Goal: Task Accomplishment & Management: Manage account settings

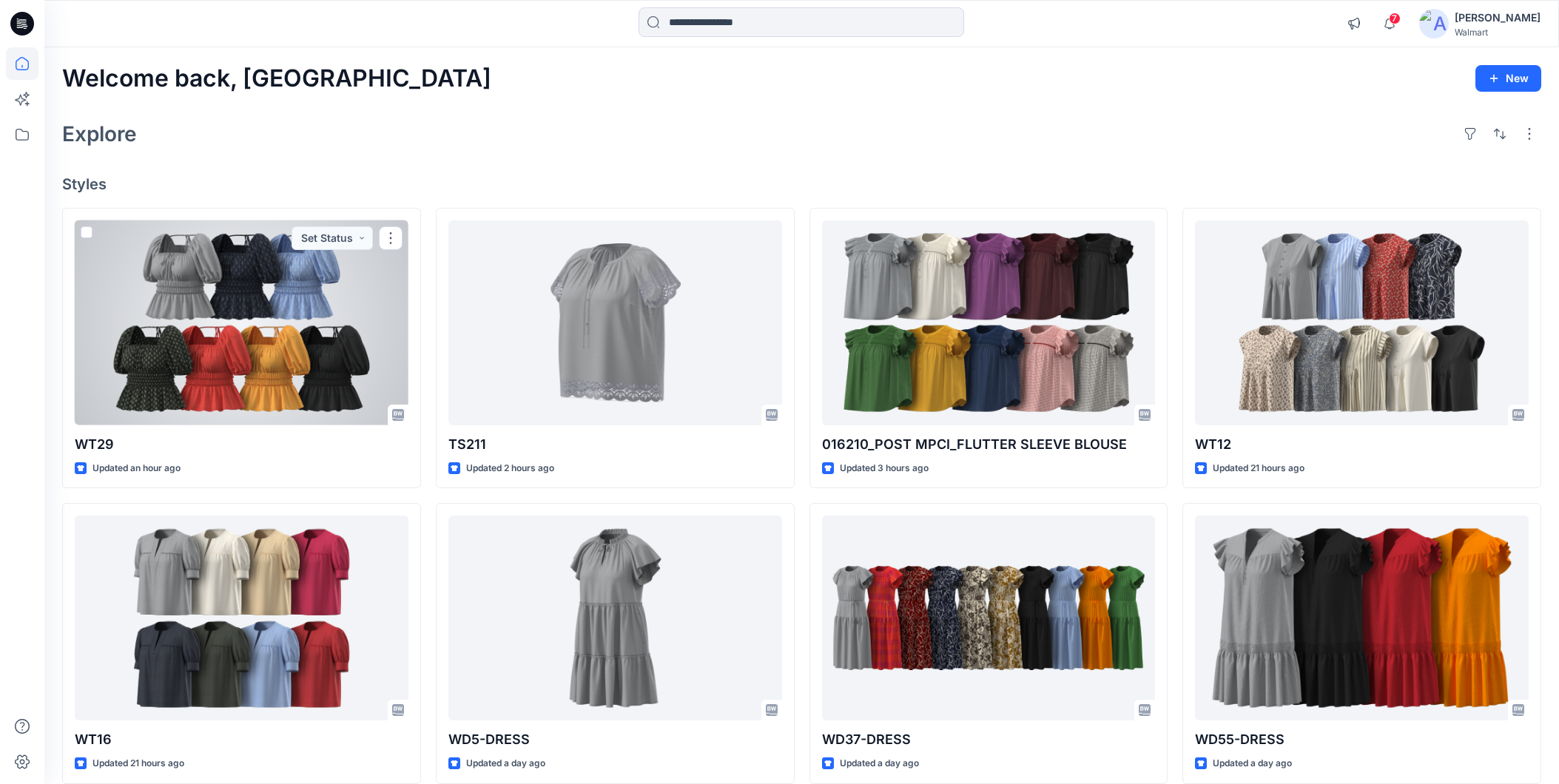
scroll to position [164, 0]
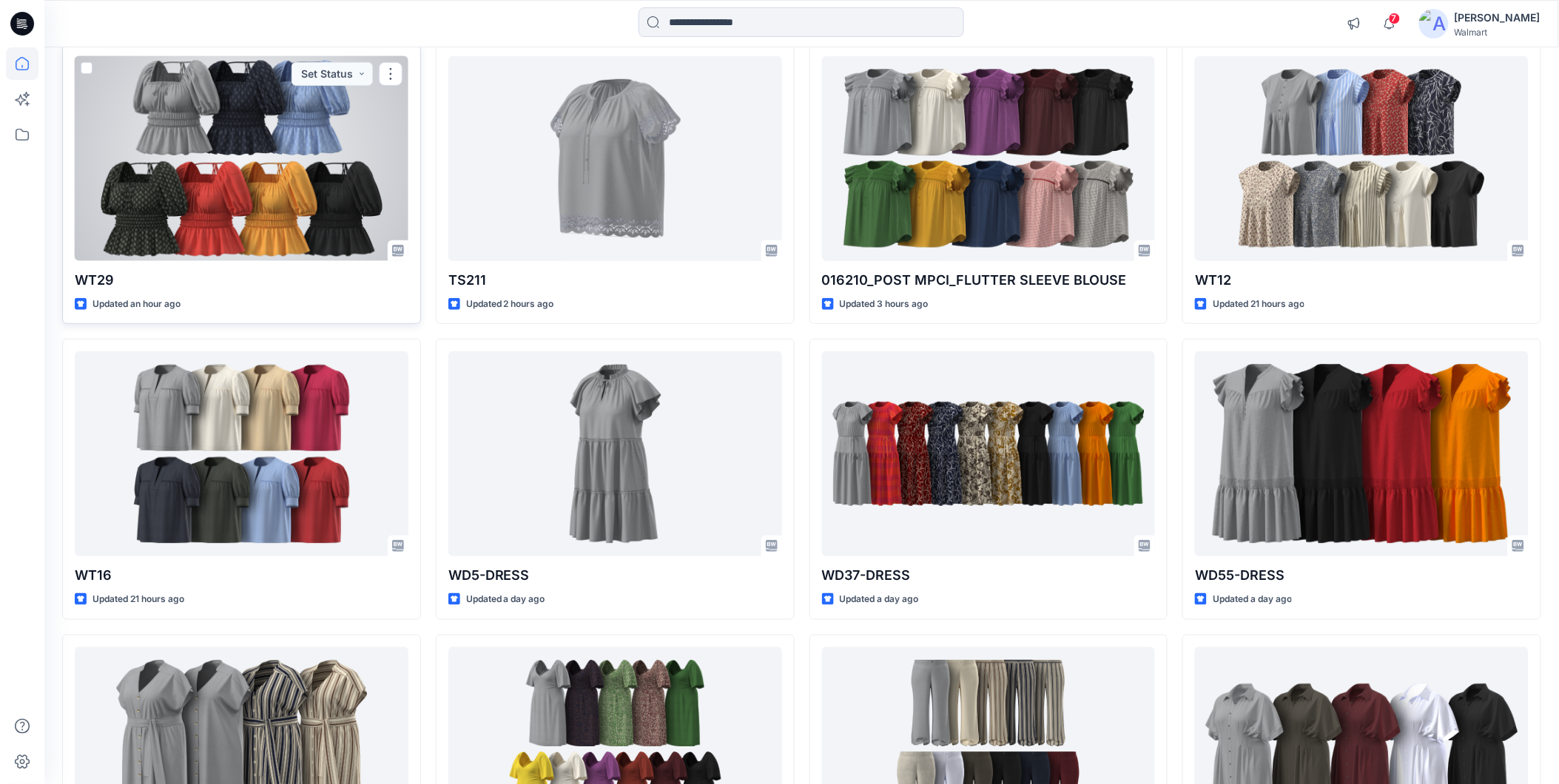
click at [295, 188] on div at bounding box center [242, 159] width 334 height 205
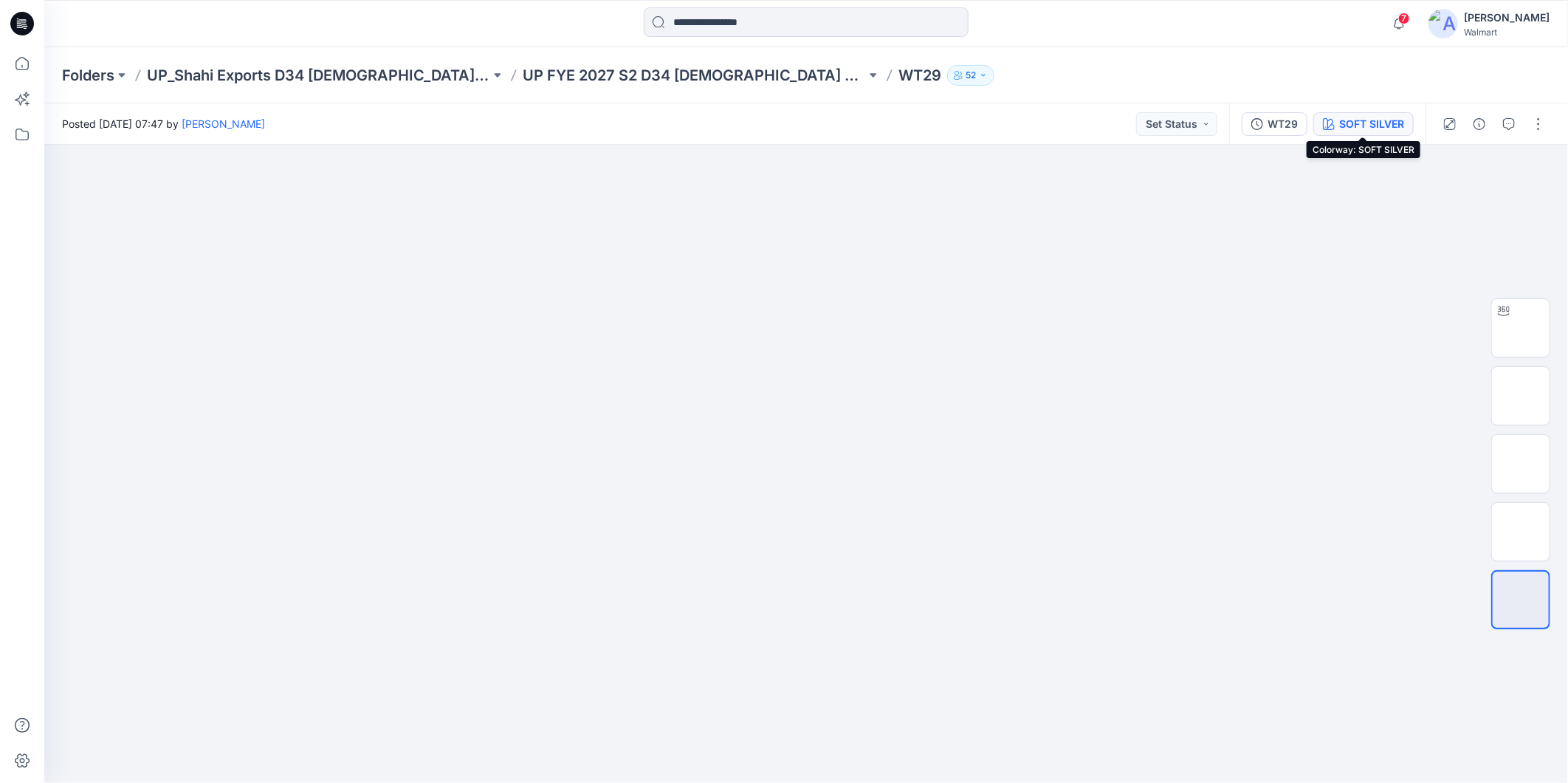
click at [1372, 128] on div "SOFT SILVER" at bounding box center [1372, 124] width 65 height 16
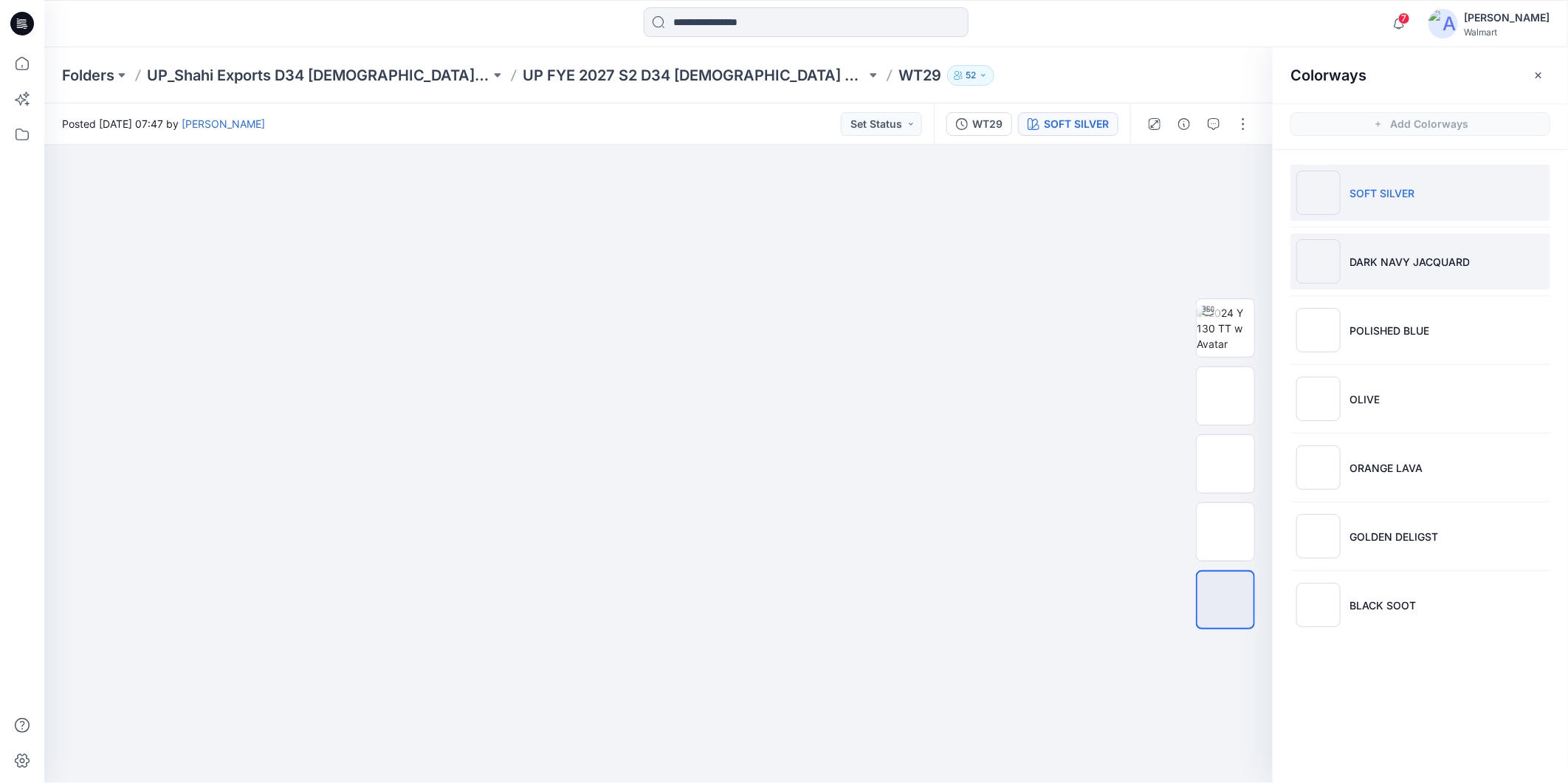
click at [1419, 271] on li "DARK NAVY JACQUARD" at bounding box center [1420, 261] width 260 height 56
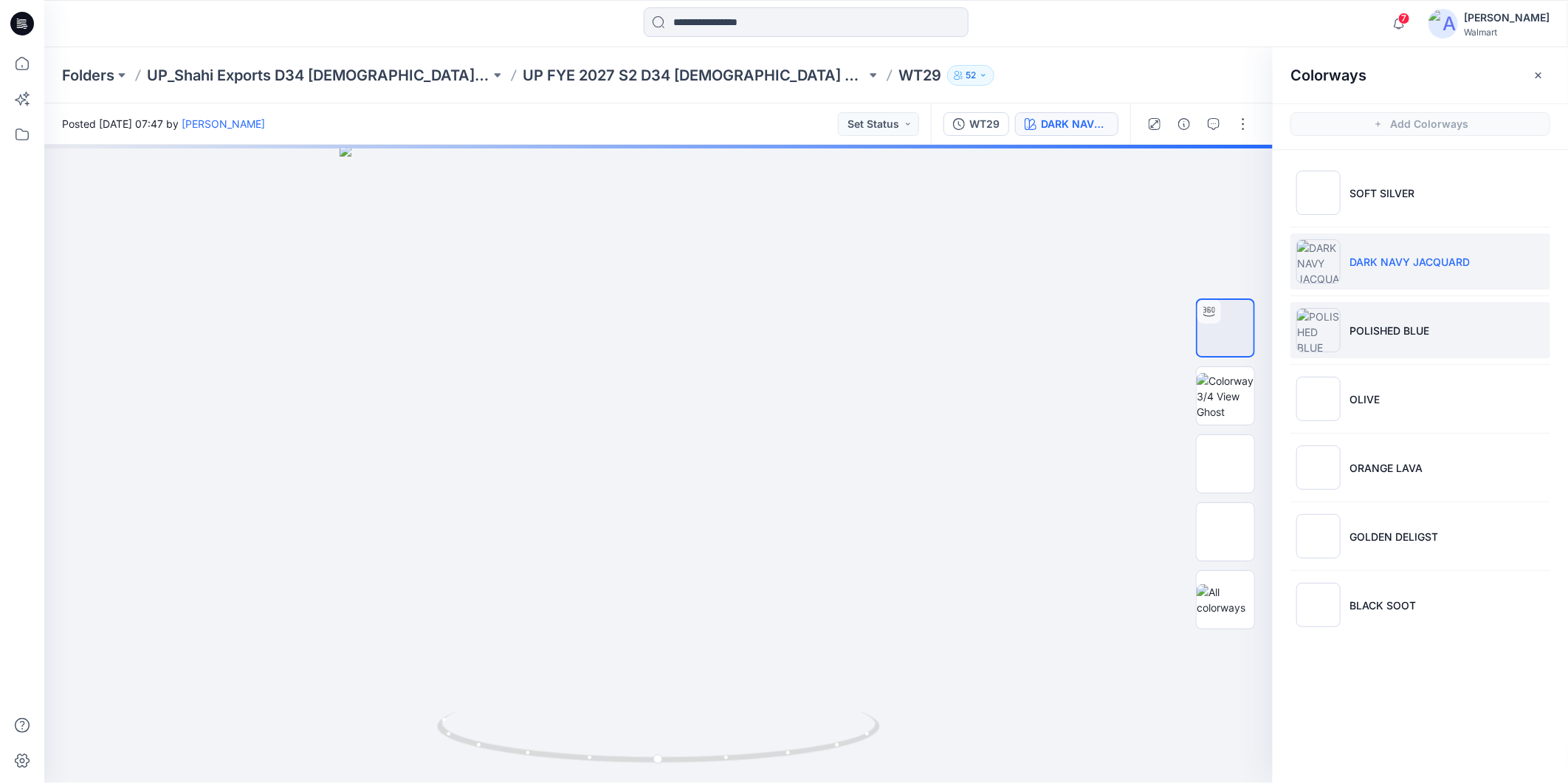
click at [1401, 331] on p "POLISHED BLUE" at bounding box center [1390, 330] width 80 height 16
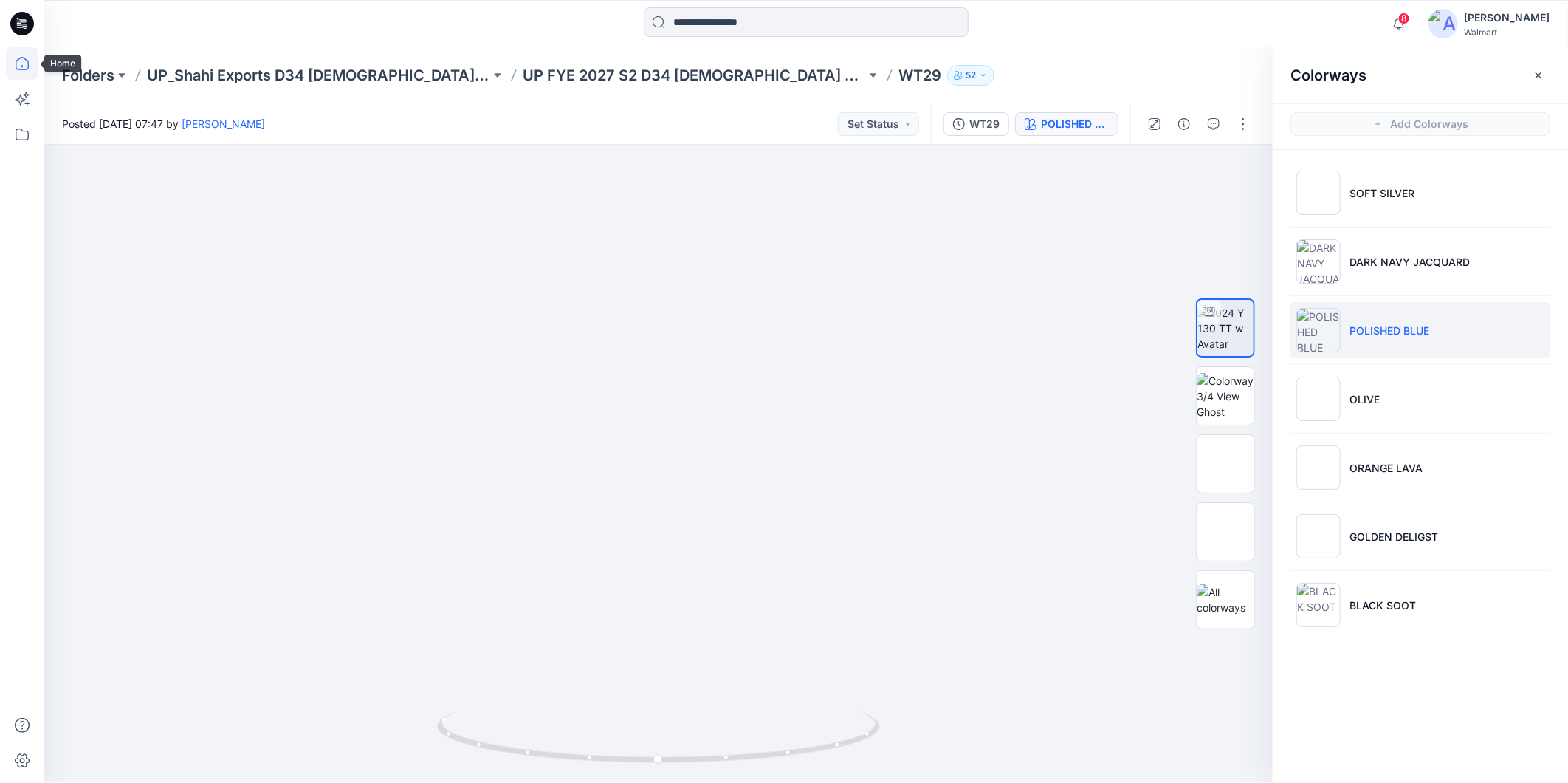
click at [27, 70] on icon at bounding box center [22, 64] width 33 height 33
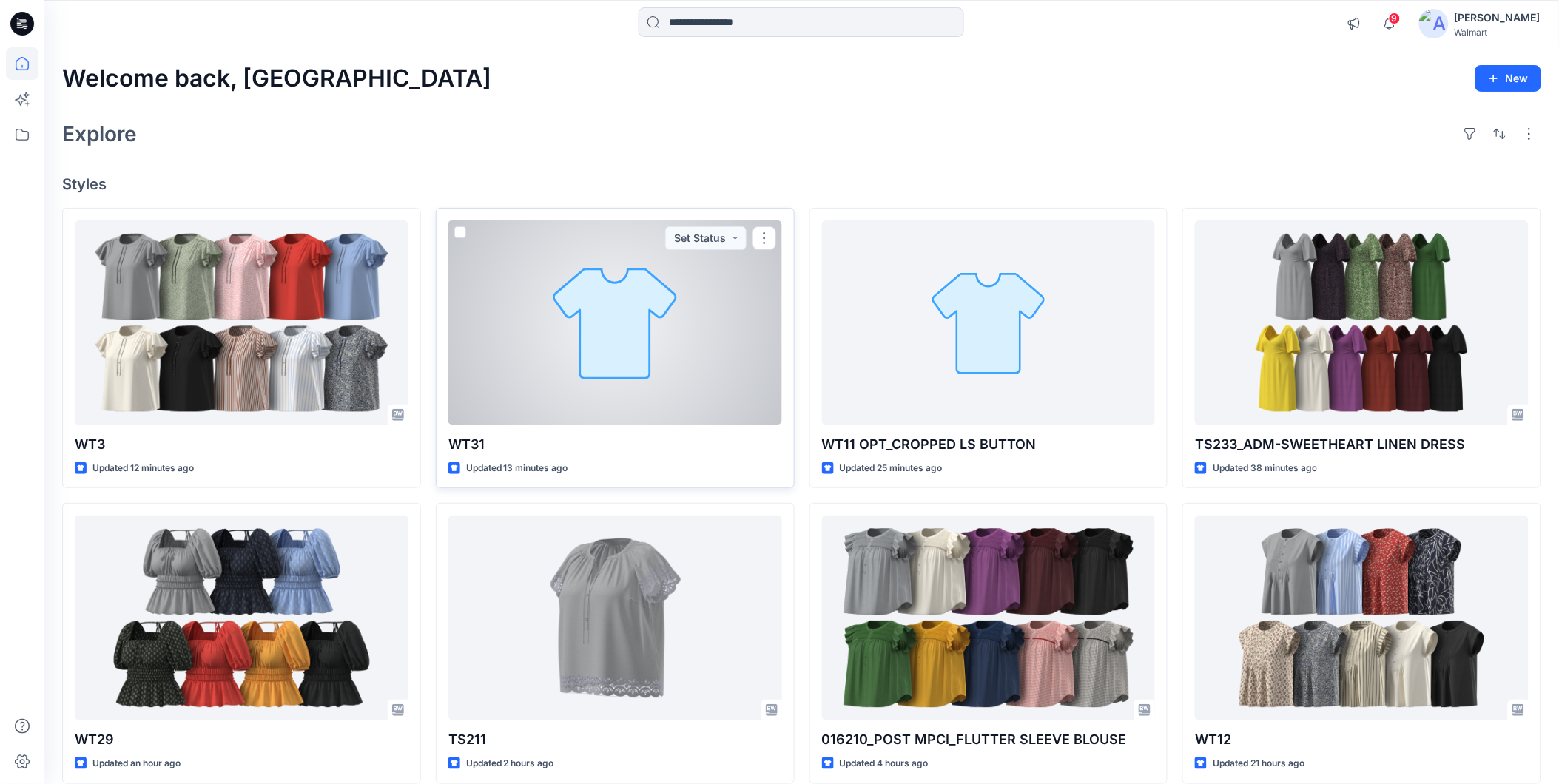
click at [620, 392] on div at bounding box center [615, 323] width 334 height 205
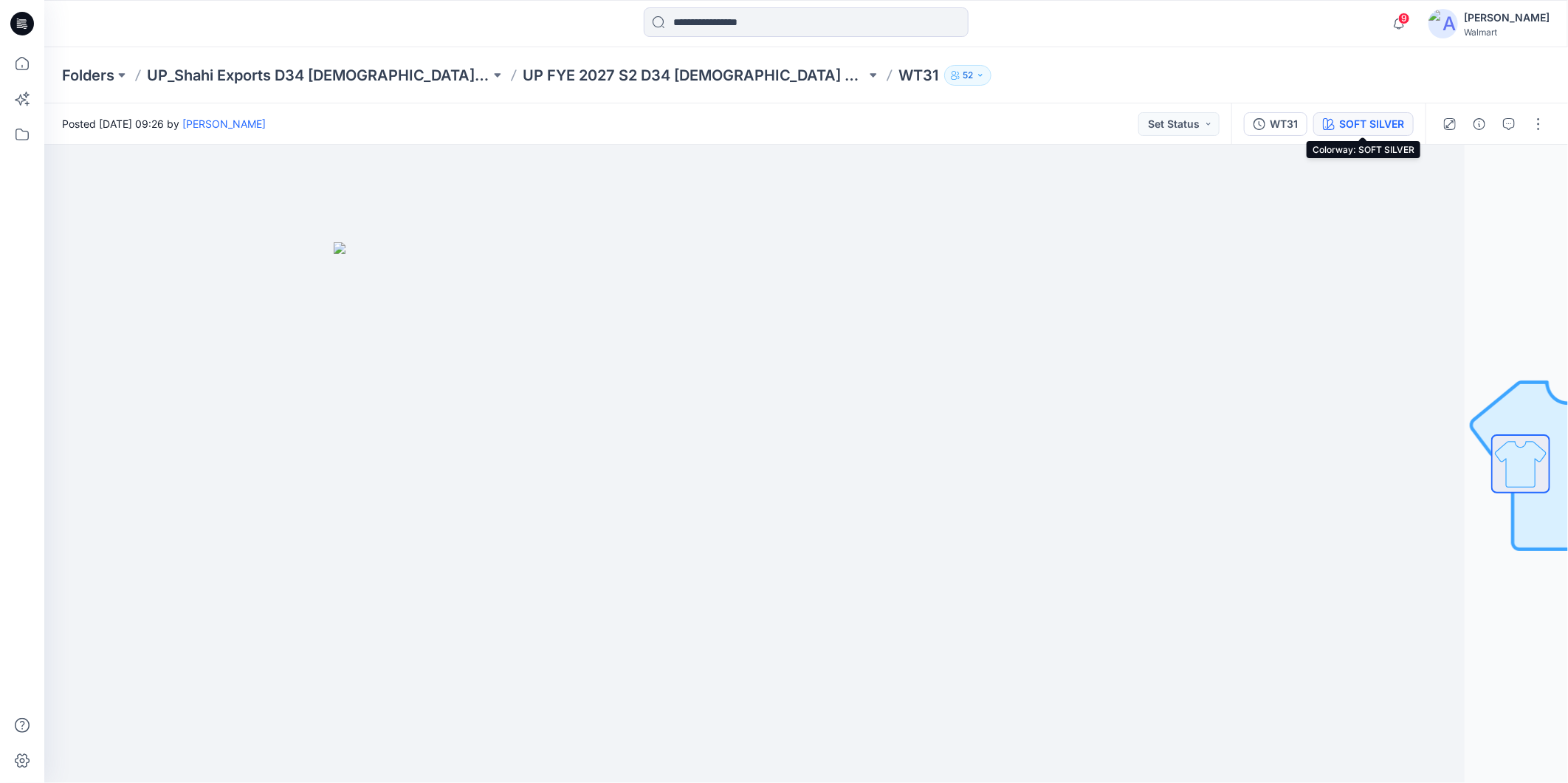
click at [1384, 126] on div "SOFT SILVER" at bounding box center [1372, 124] width 65 height 16
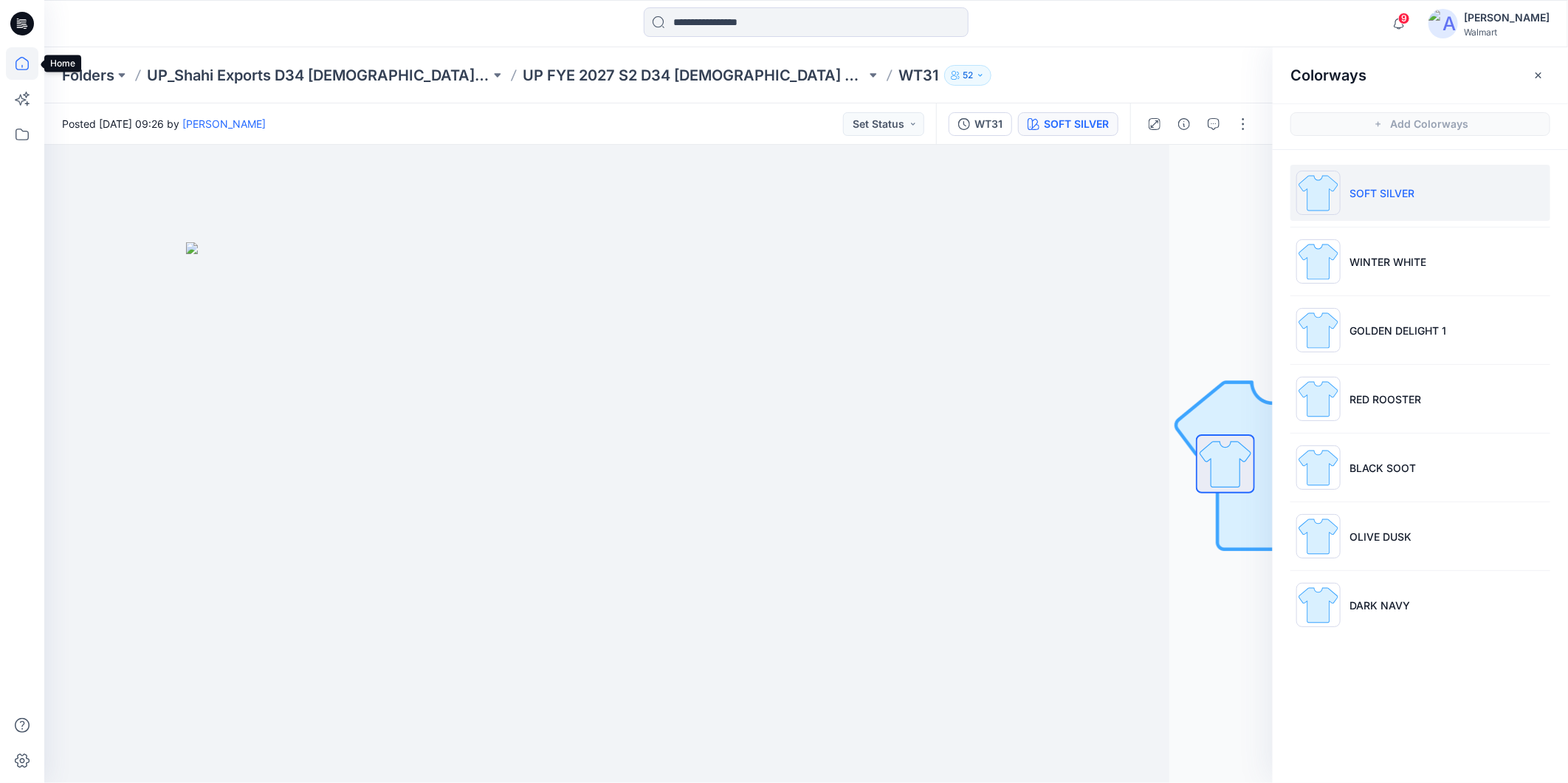
click at [21, 67] on icon at bounding box center [22, 64] width 33 height 33
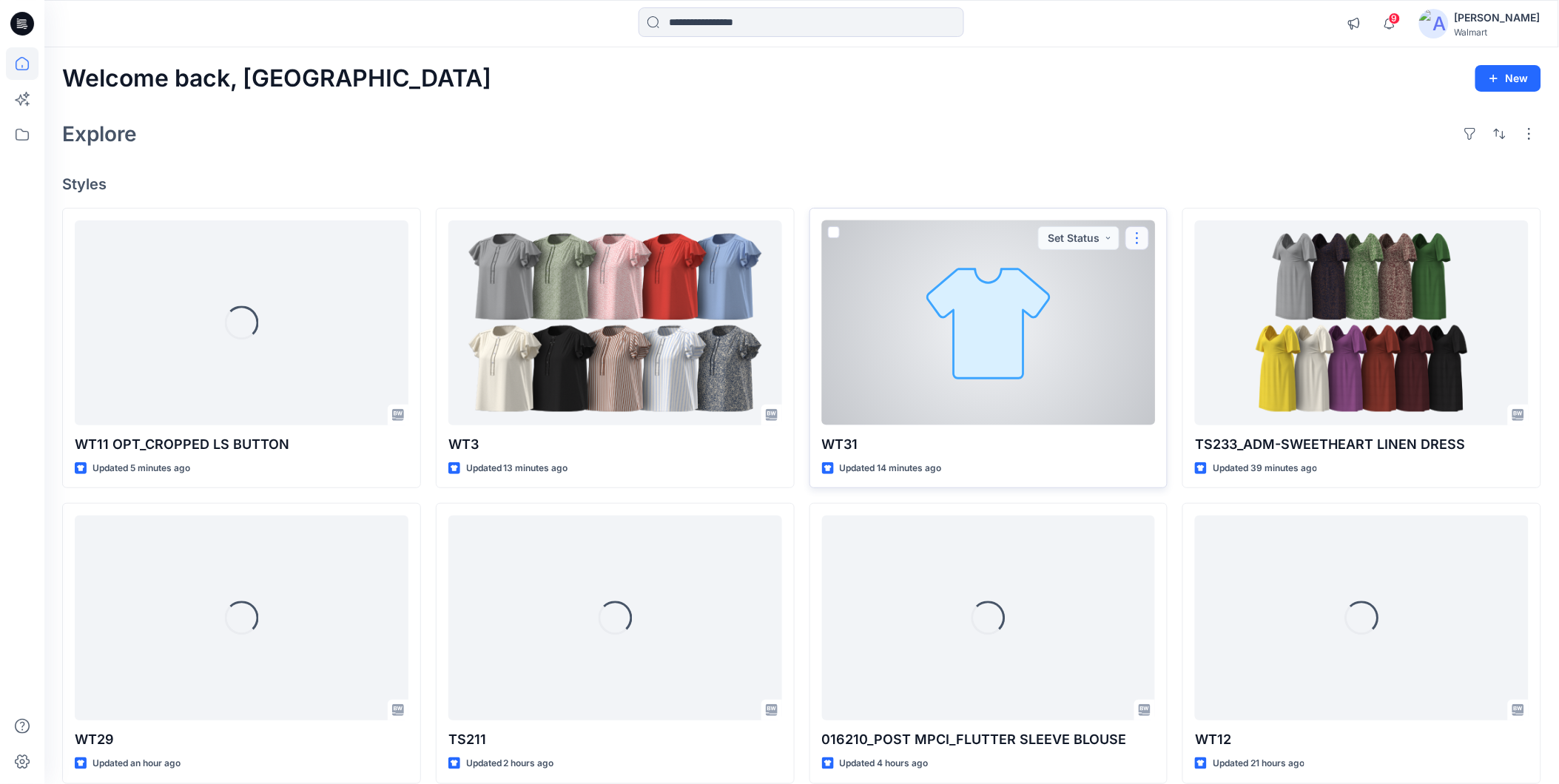
click at [1133, 235] on button "button" at bounding box center [1138, 238] width 24 height 24
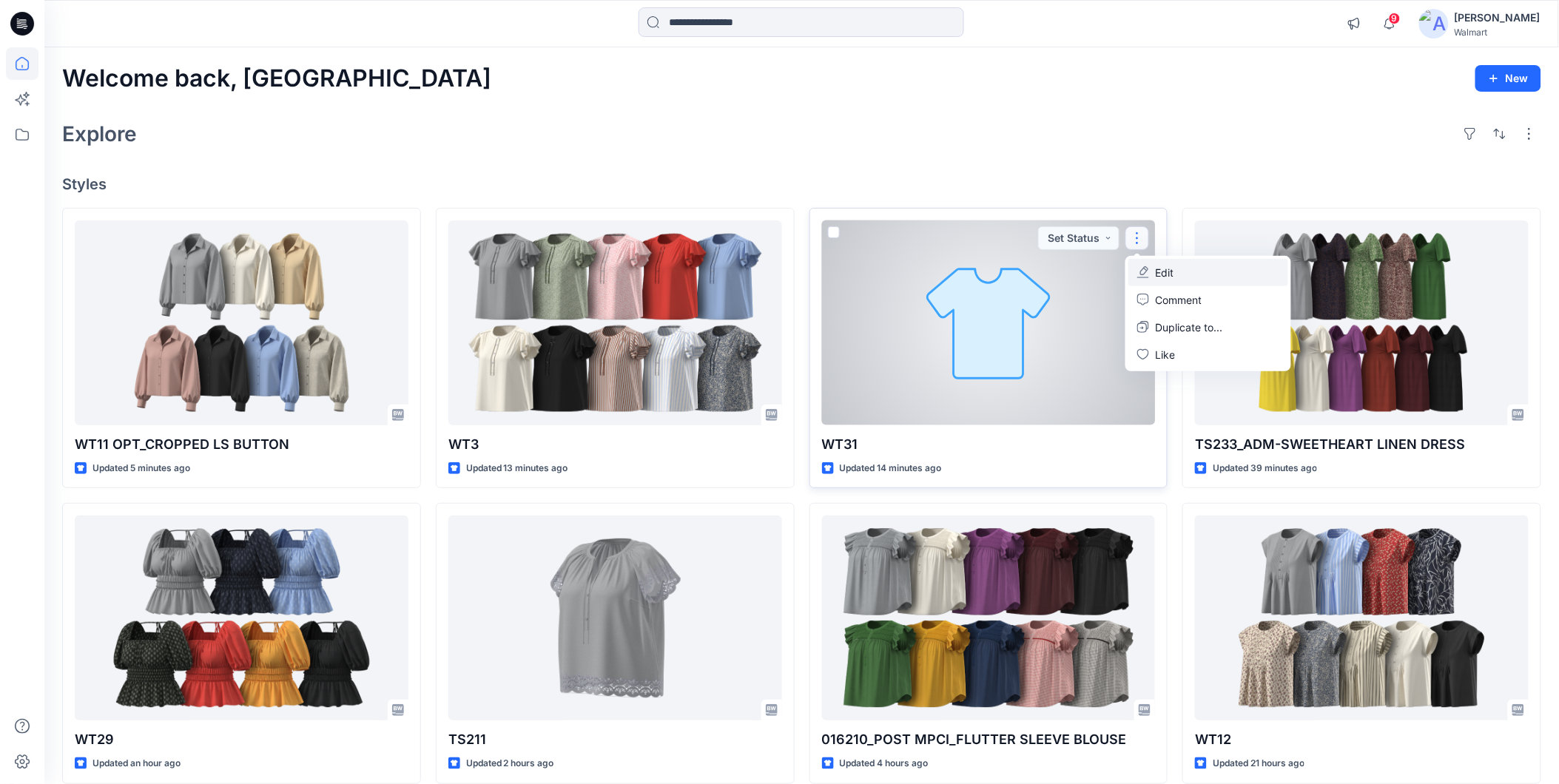
click at [1165, 269] on p "Edit" at bounding box center [1164, 272] width 19 height 16
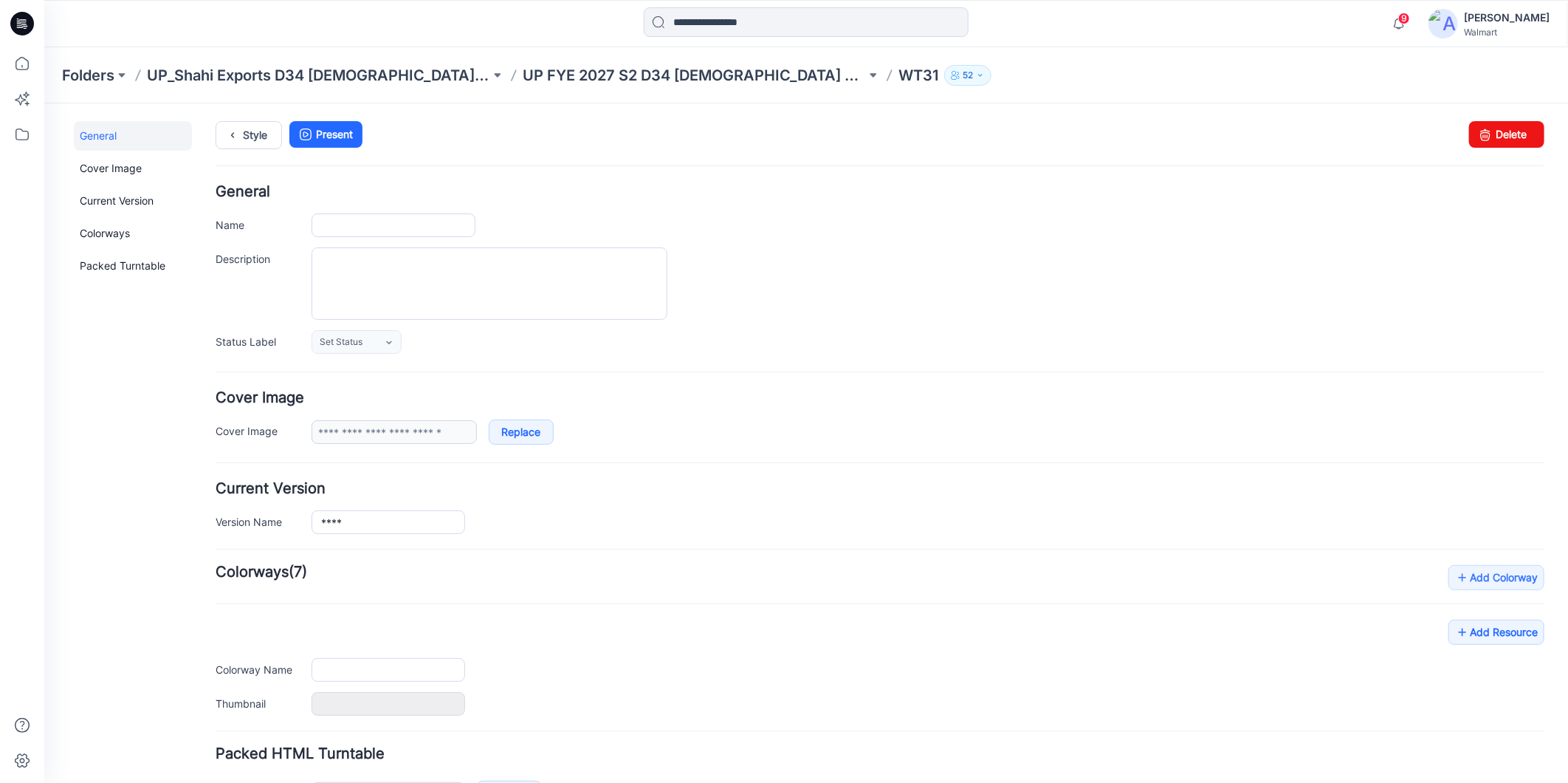
type input "****"
type input "**********"
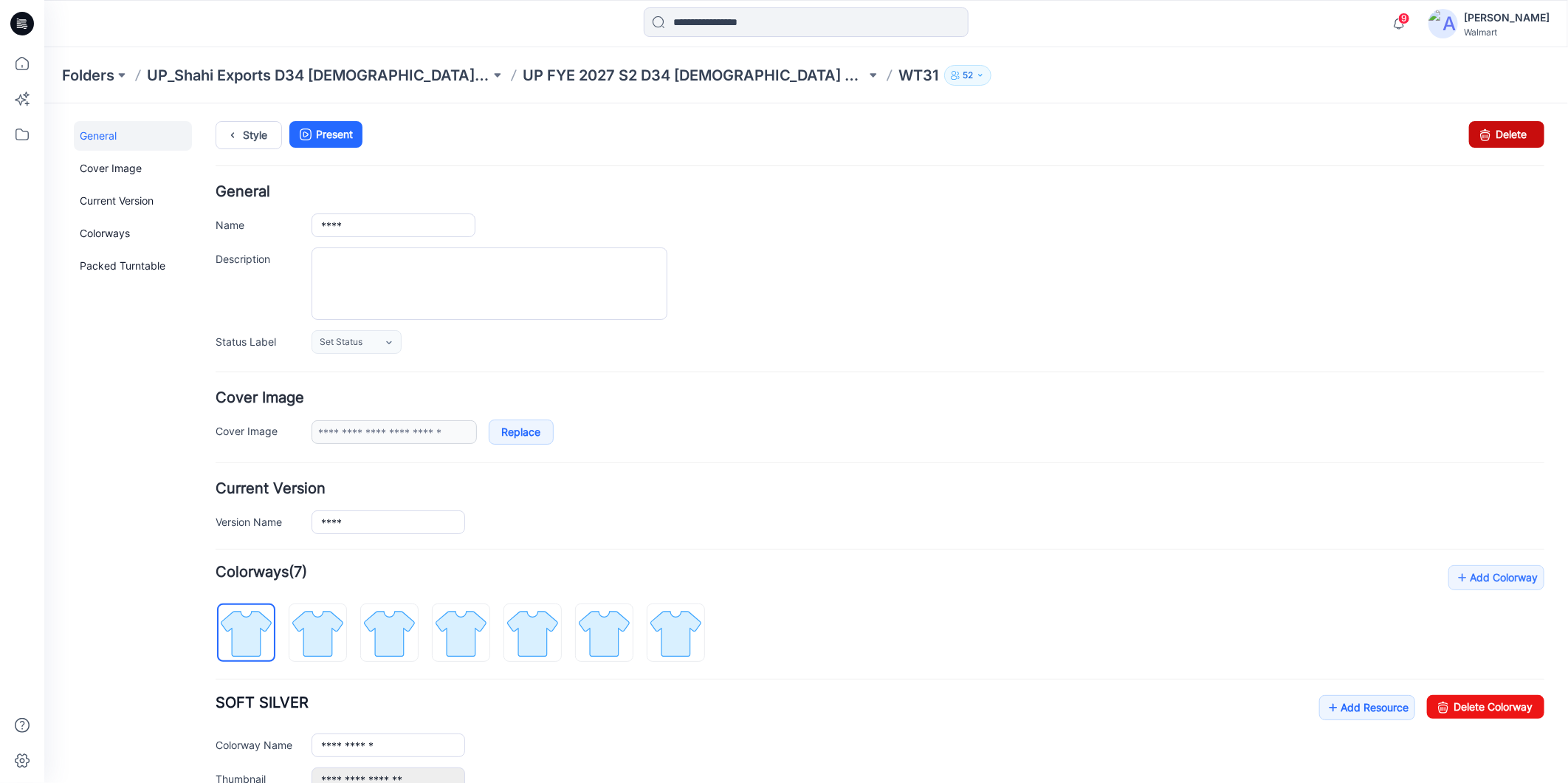
click at [1481, 136] on icon at bounding box center [1485, 134] width 21 height 27
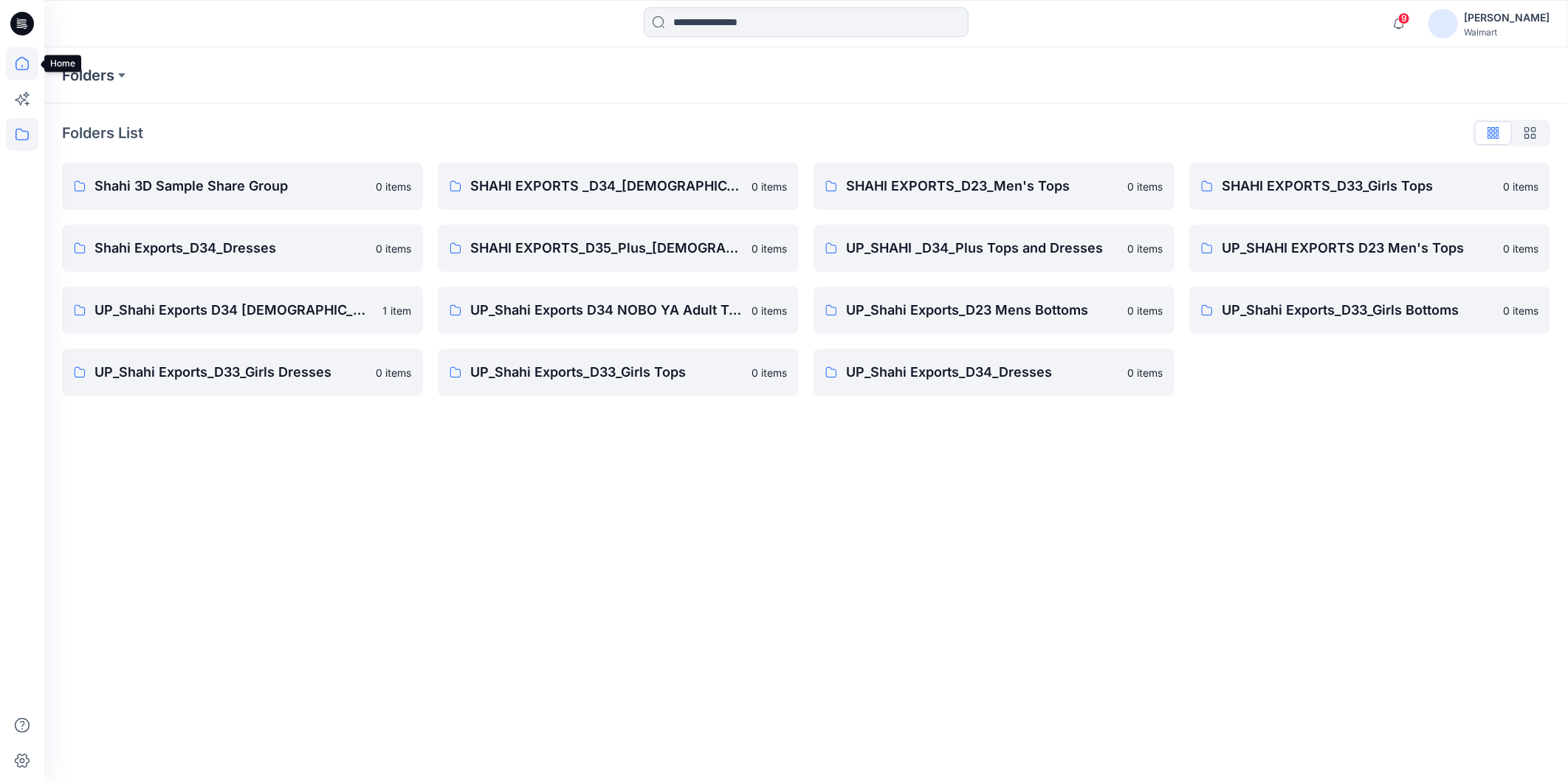
click at [24, 64] on icon at bounding box center [22, 64] width 33 height 33
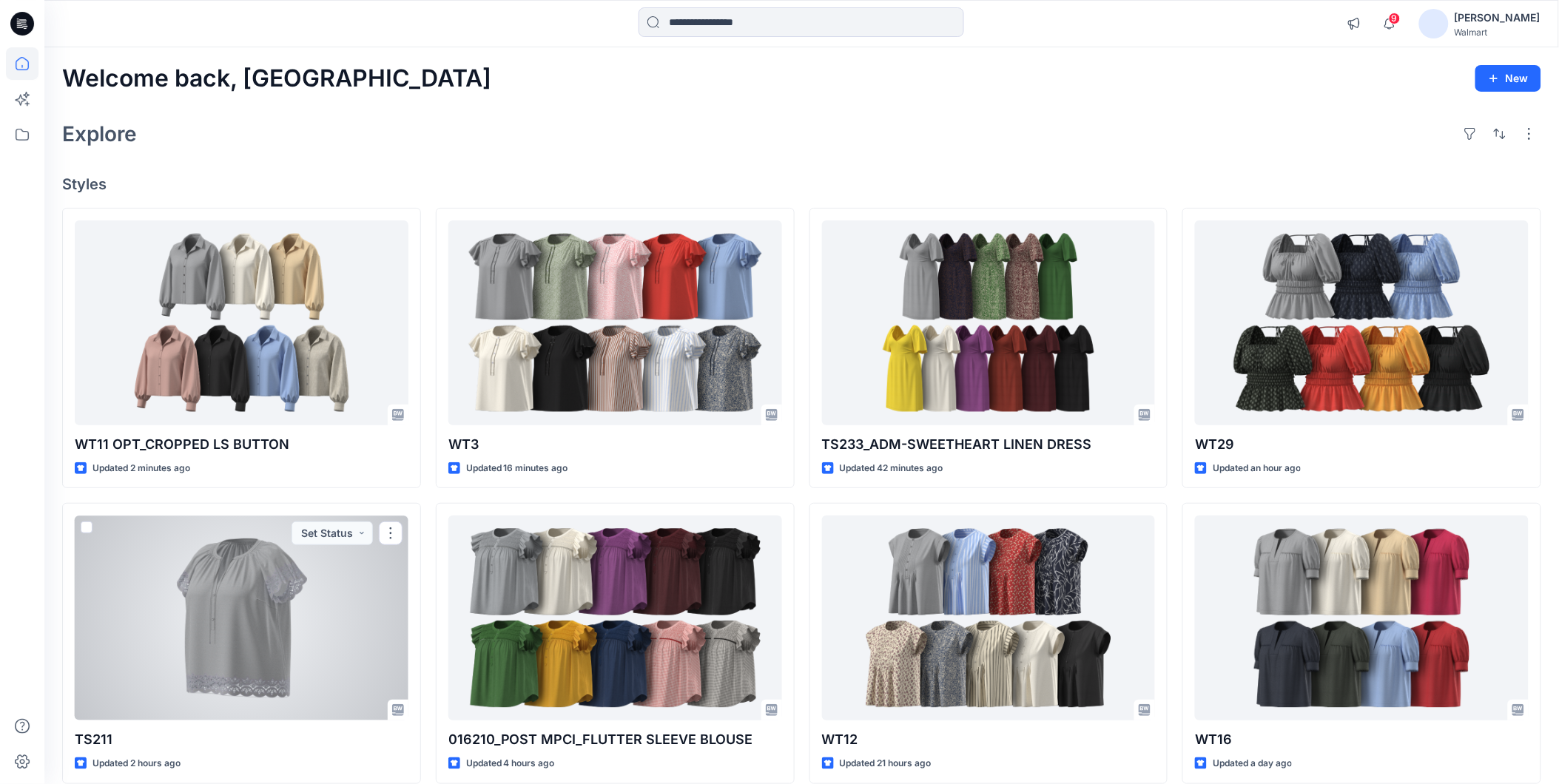
click at [263, 651] on div at bounding box center [242, 618] width 334 height 205
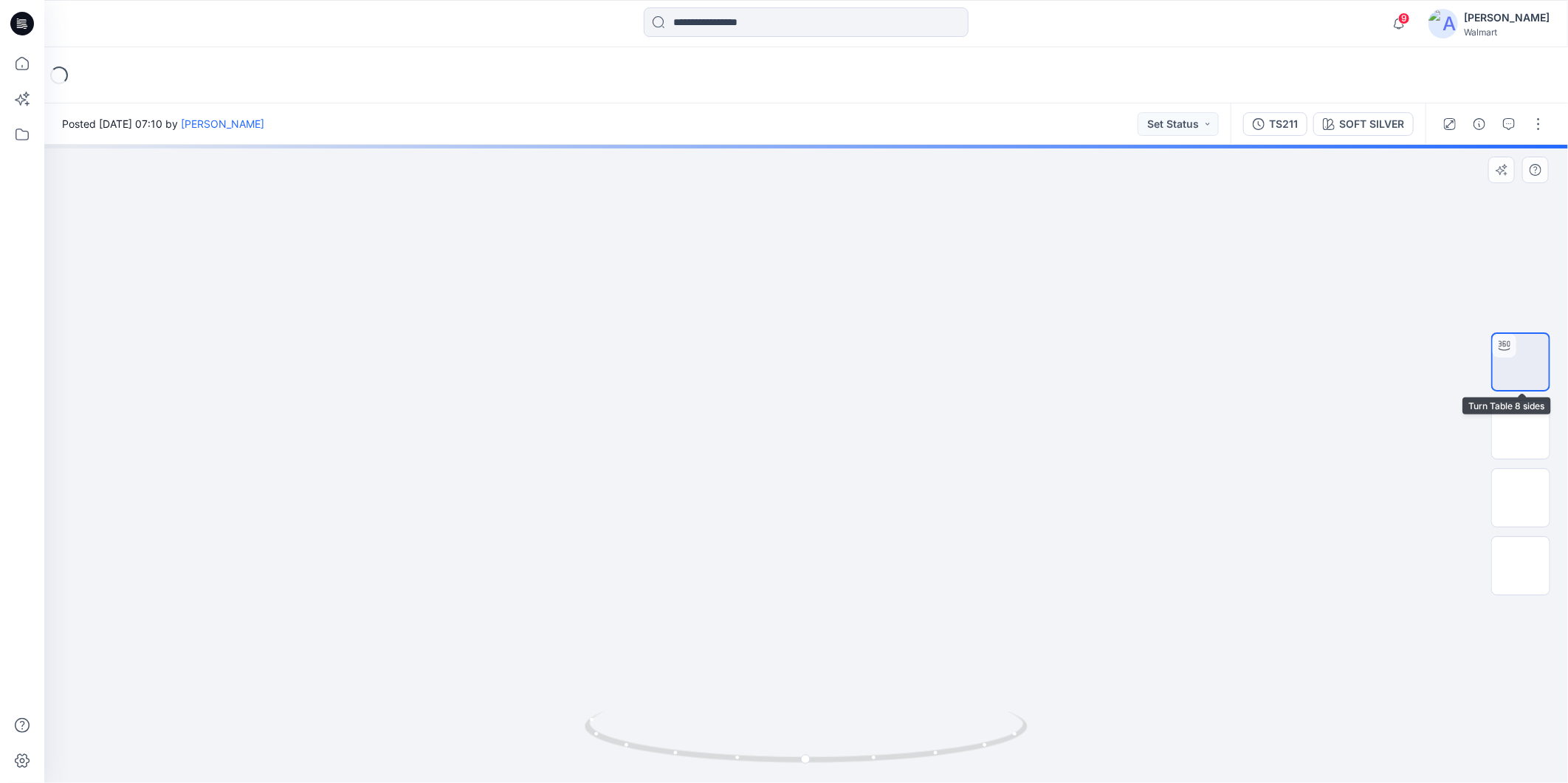
click at [1521, 362] on img at bounding box center [1521, 362] width 0 height 0
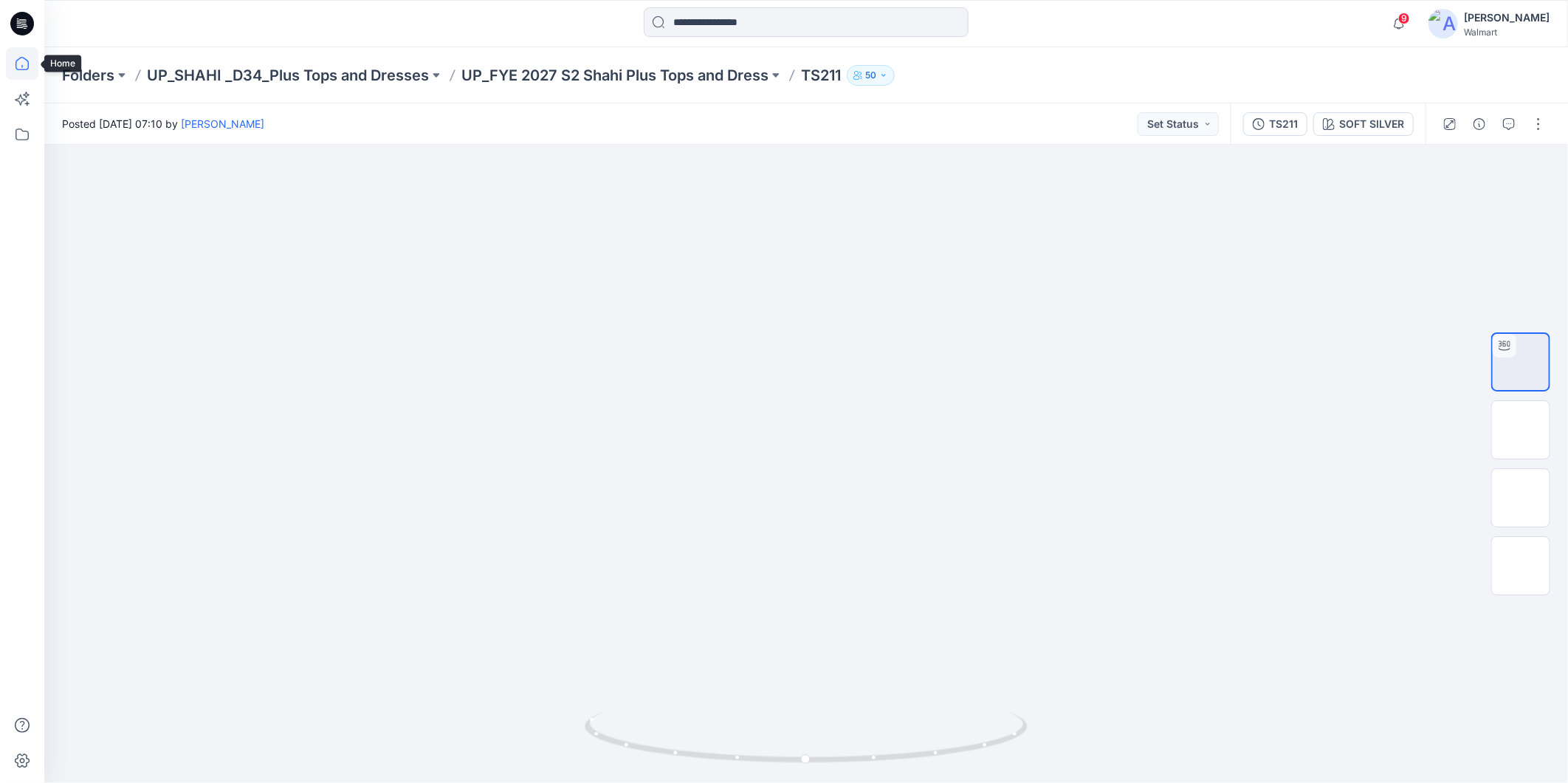
click at [16, 59] on icon at bounding box center [22, 64] width 33 height 33
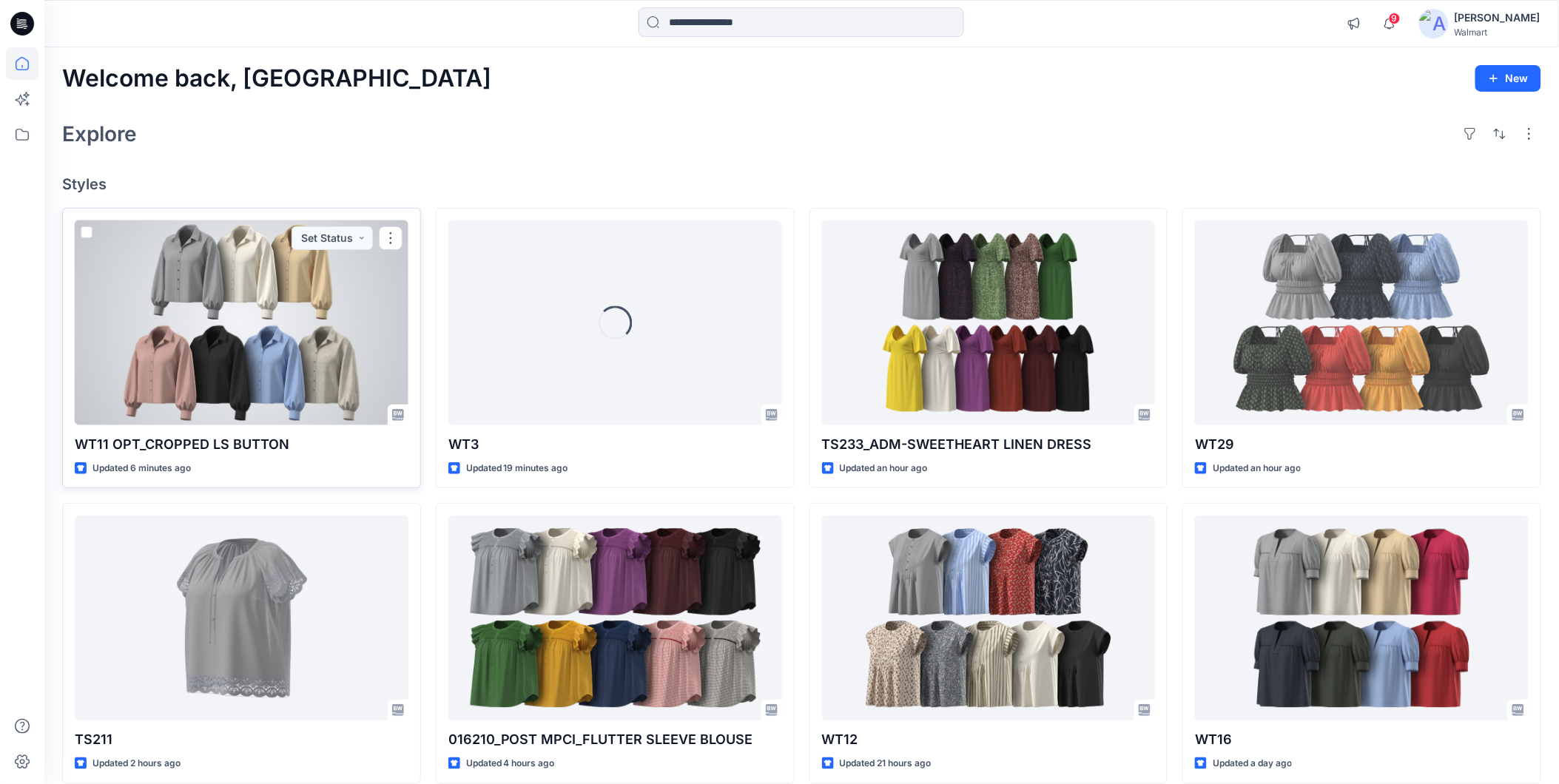
click at [321, 334] on div at bounding box center [242, 323] width 334 height 205
